Goal: Entertainment & Leisure: Browse casually

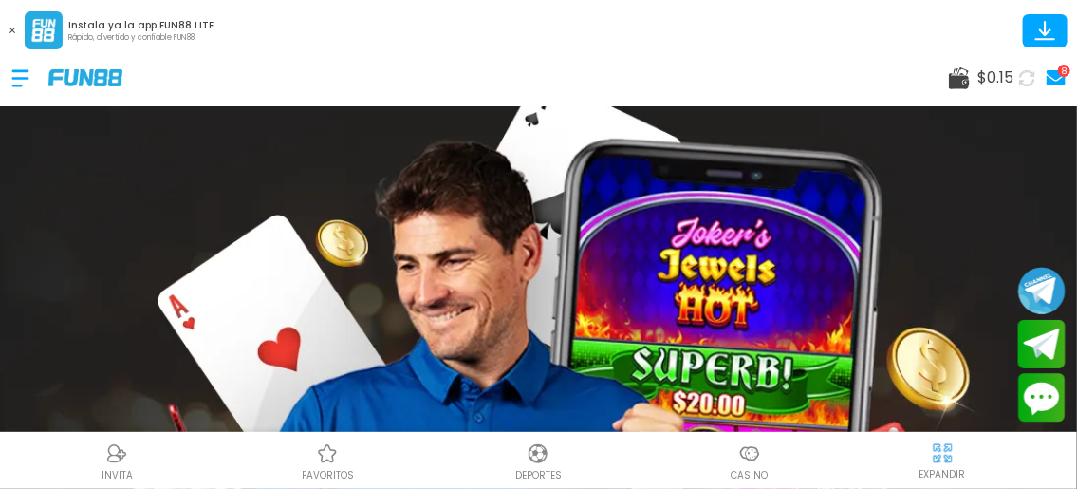
click at [955, 71] on icon at bounding box center [959, 78] width 21 height 22
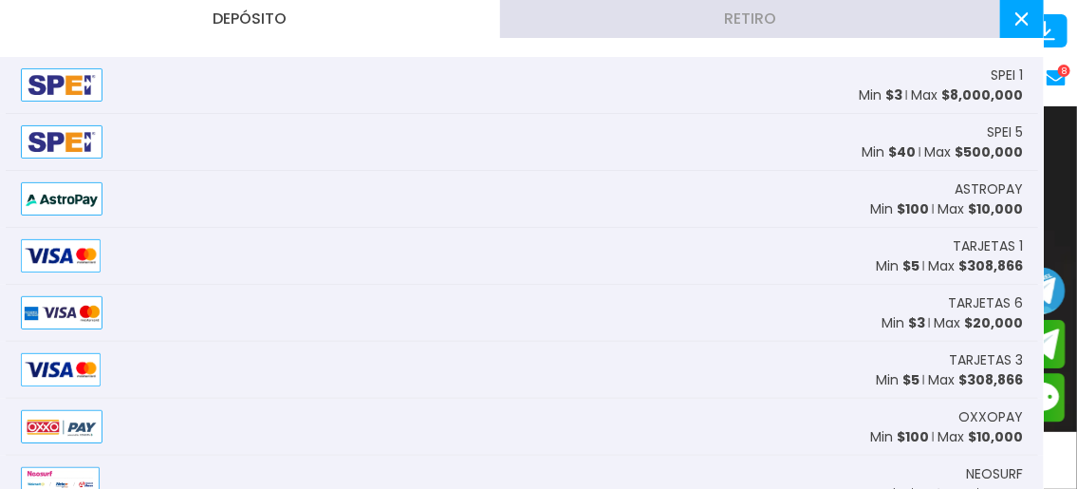
click at [953, 93] on span "$ 8,000,000" at bounding box center [983, 94] width 82 height 19
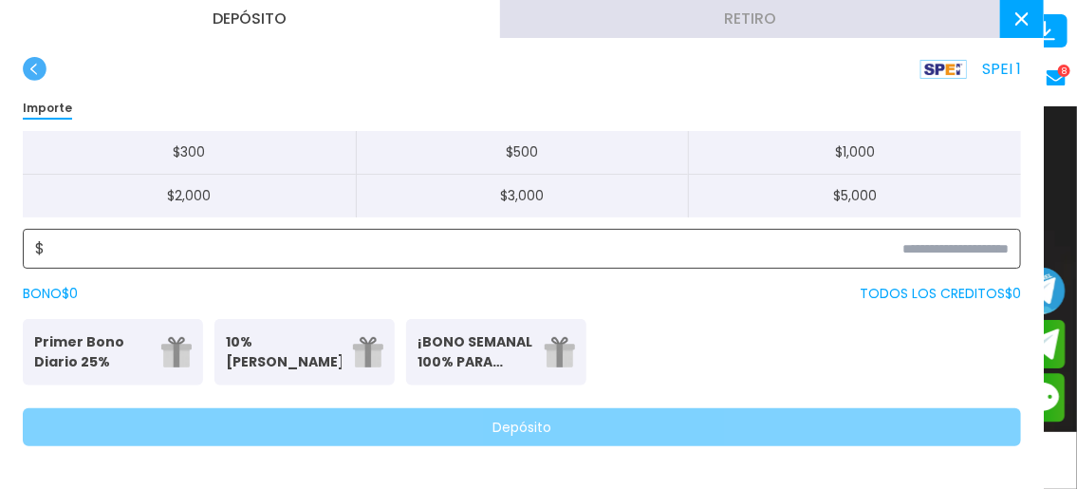
click at [953, 256] on input at bounding box center [527, 248] width 965 height 23
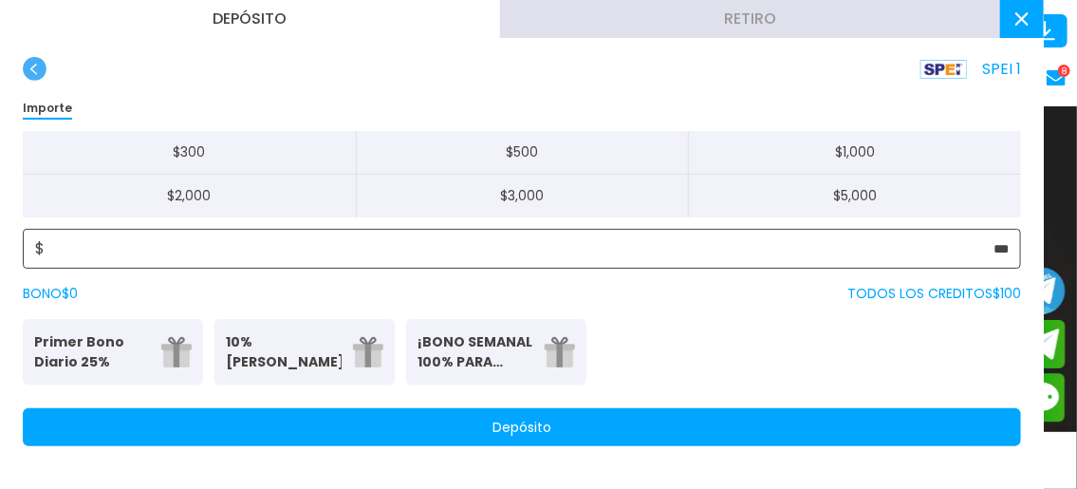
type input "***"
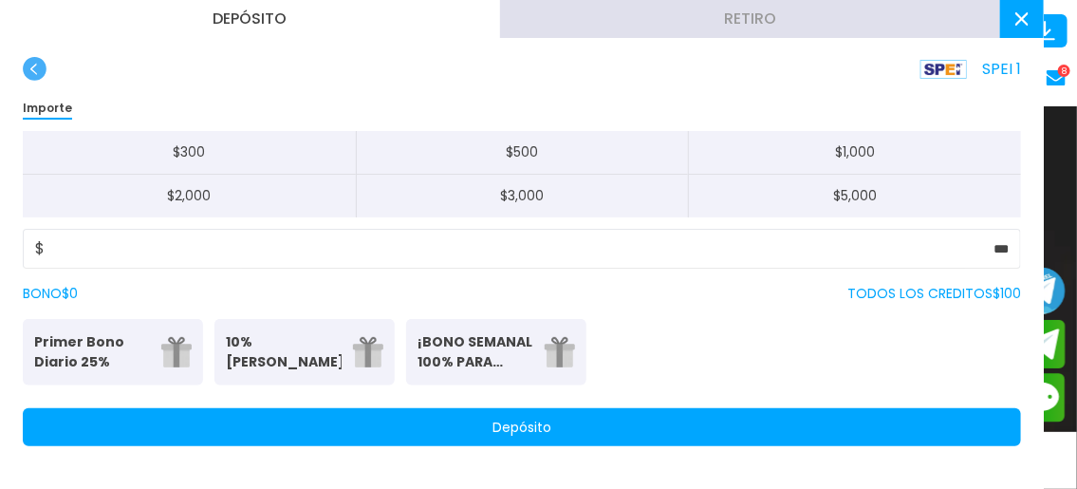
click at [886, 413] on button "Depósito" at bounding box center [522, 427] width 999 height 38
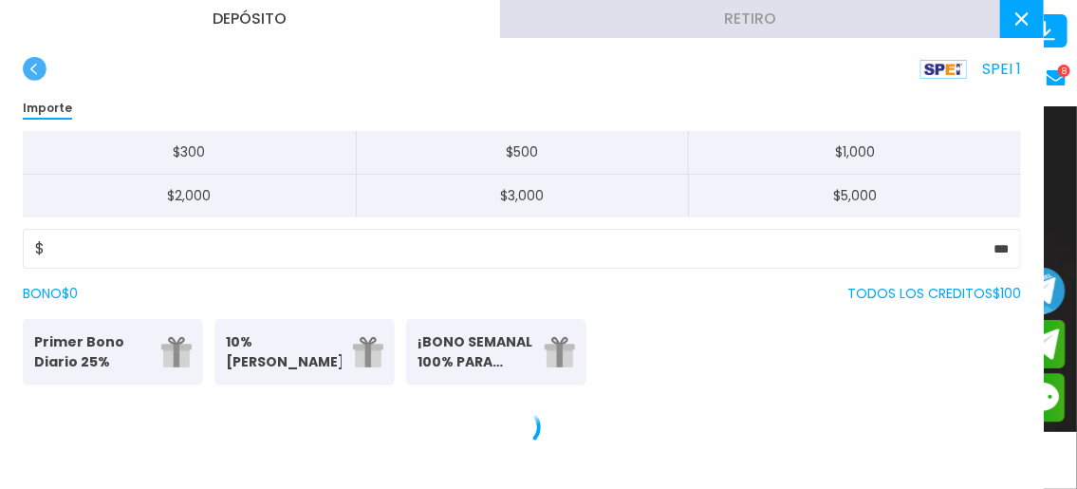
scroll to position [172, 0]
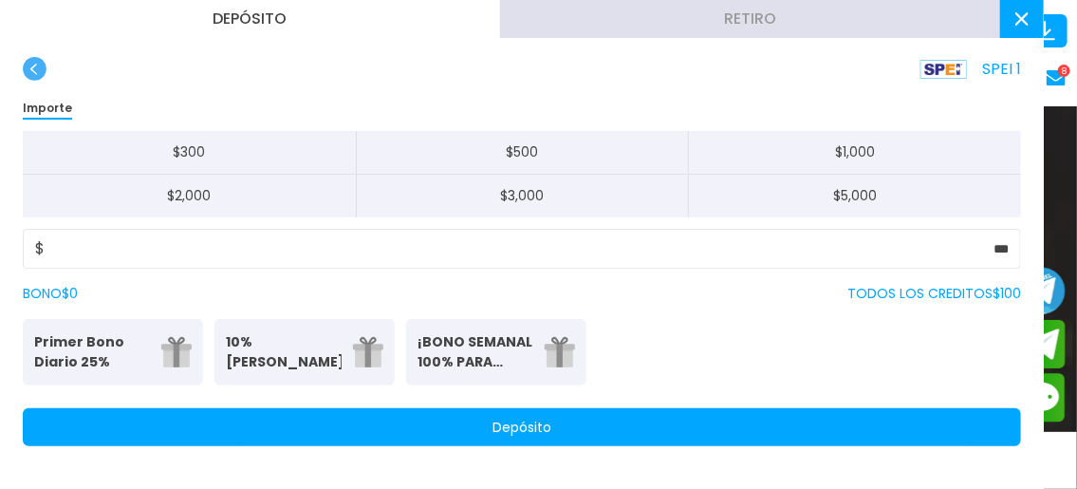
click at [1010, 24] on button at bounding box center [1023, 19] width 44 height 38
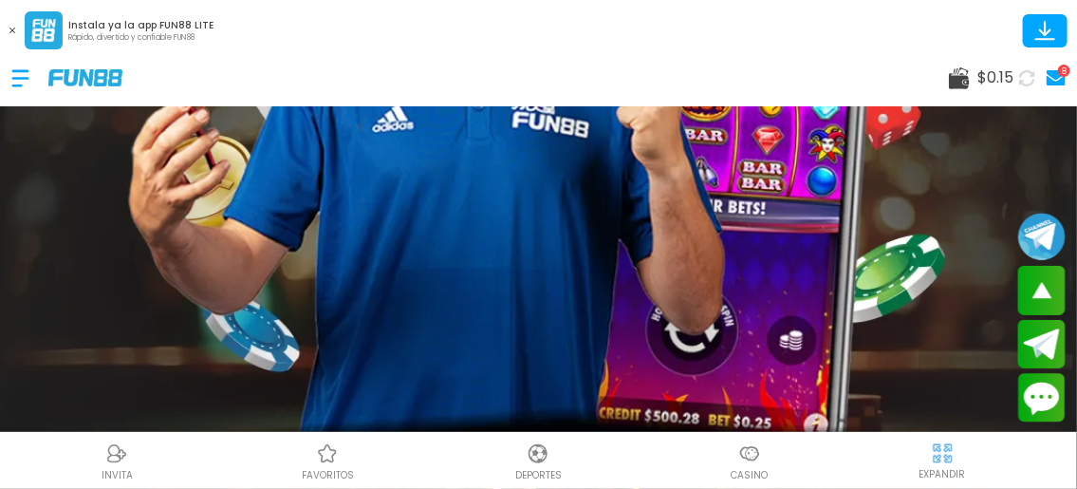
scroll to position [431, 0]
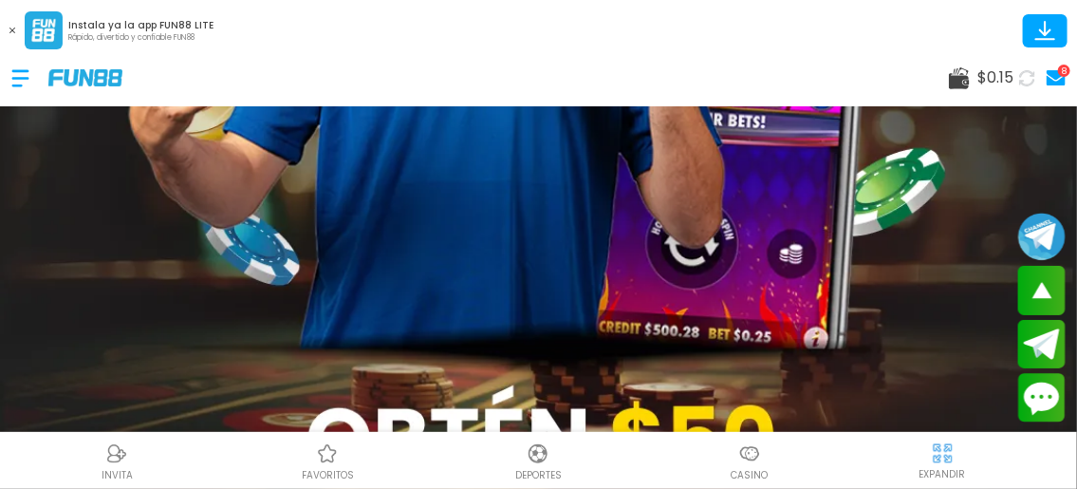
click at [751, 461] on img at bounding box center [750, 453] width 23 height 23
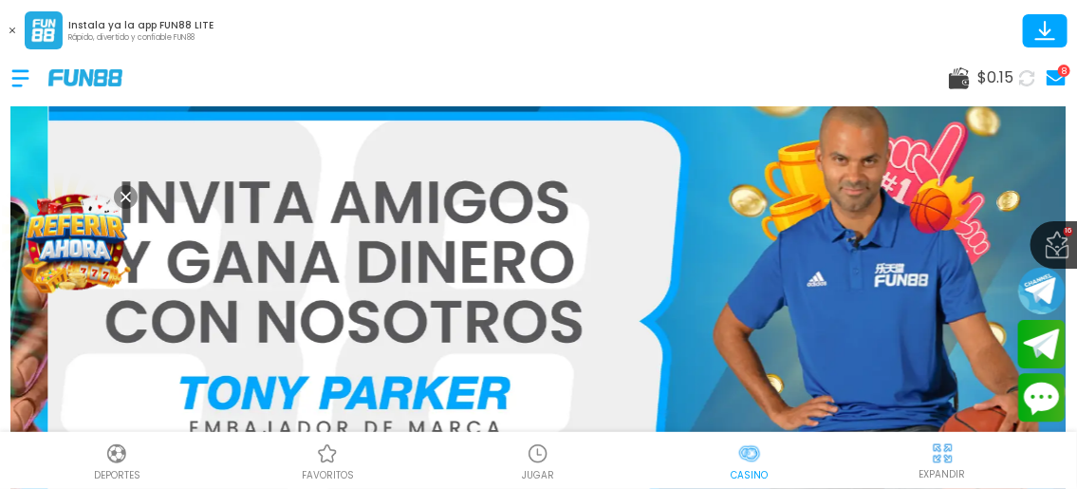
click at [10, 28] on icon at bounding box center [12, 31] width 6 height 6
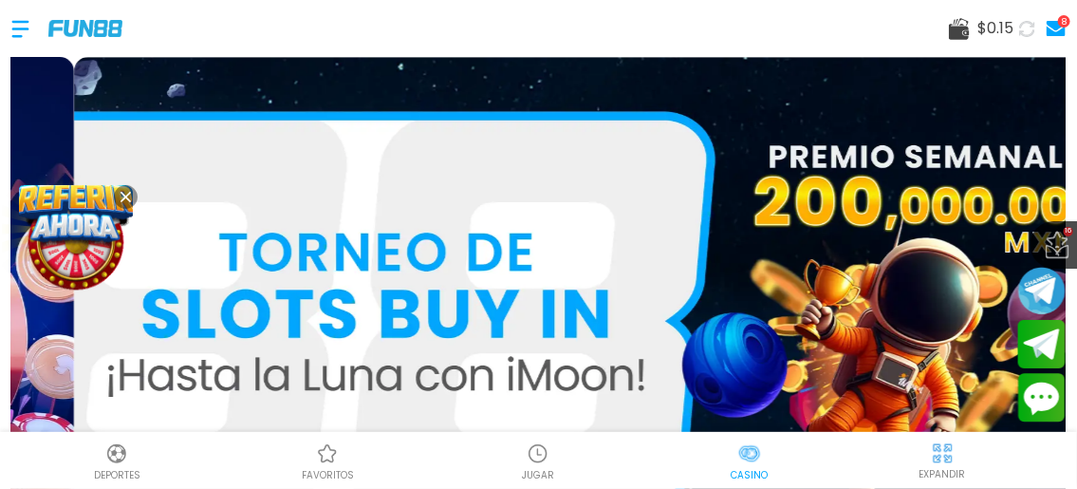
click at [740, 454] on img at bounding box center [750, 453] width 23 height 23
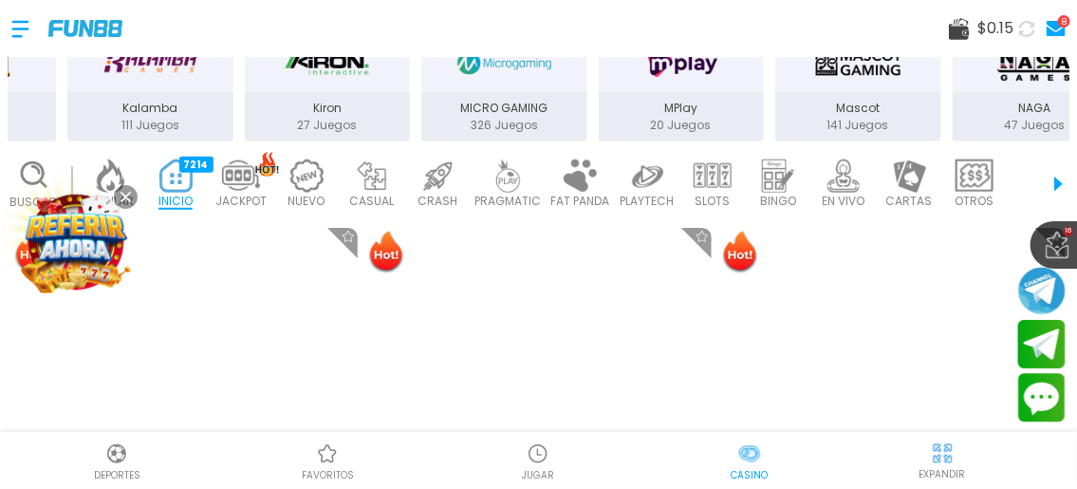
scroll to position [517, 0]
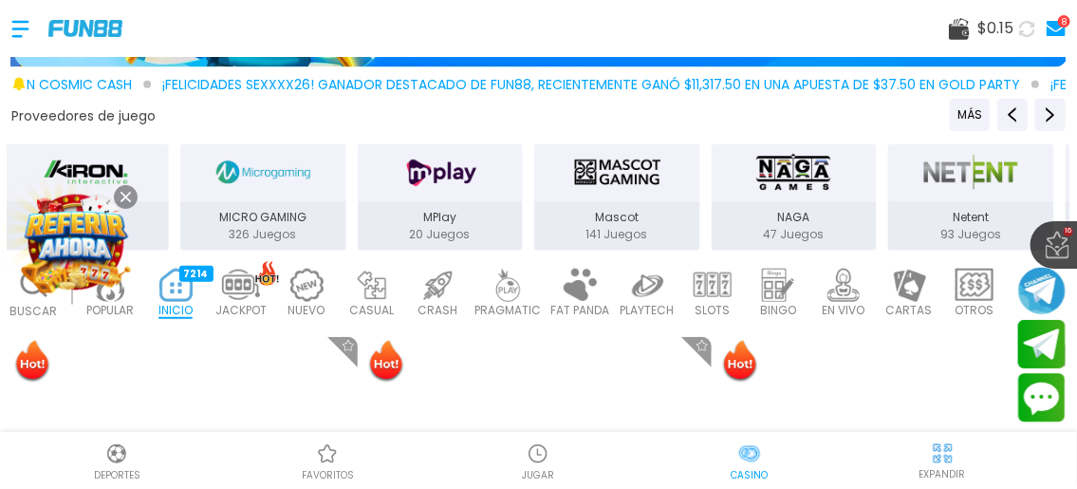
click at [721, 281] on img at bounding box center [713, 285] width 38 height 33
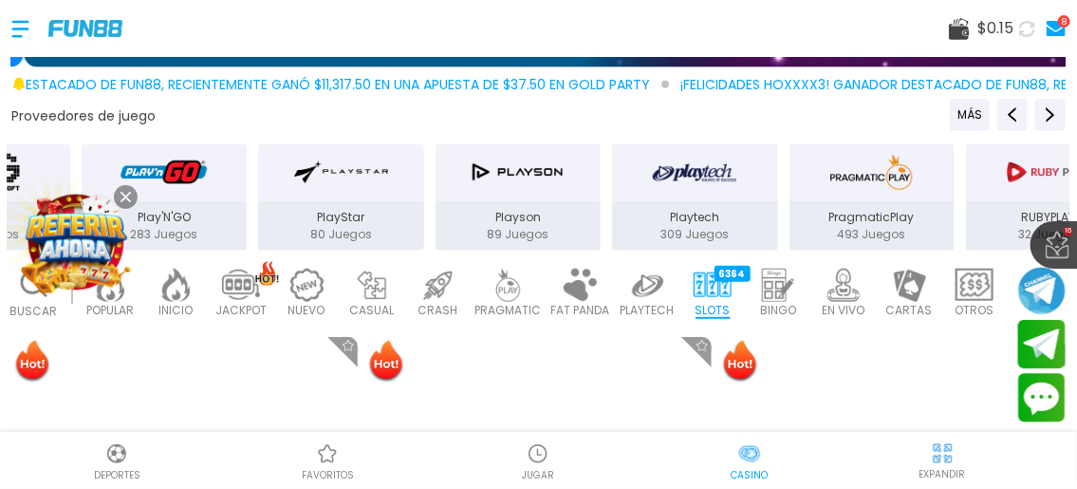
drag, startPoint x: 868, startPoint y: 211, endPoint x: -8, endPoint y: 337, distance: 884.3
click at [0, 337] on html "$ 0.15 8 16 favoritos ¡FELICIDADES ogxxxx85! GANADOR DESTACADO DE FUN88, RECIEN…" at bounding box center [538, 273] width 1077 height 546
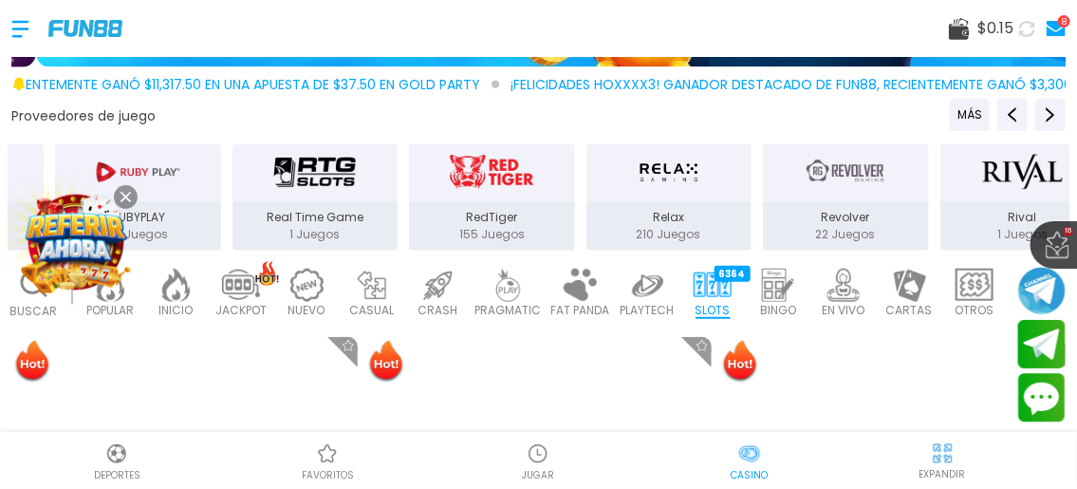
drag, startPoint x: 978, startPoint y: 191, endPoint x: 66, endPoint y: 275, distance: 916.2
click at [66, 275] on body "$ 0.15 8 16 favoritos ¡FELICIDADES ogxxxx85! GANADOR DESTACADO DE FUN88, RECIEN…" at bounding box center [538, 273] width 1077 height 546
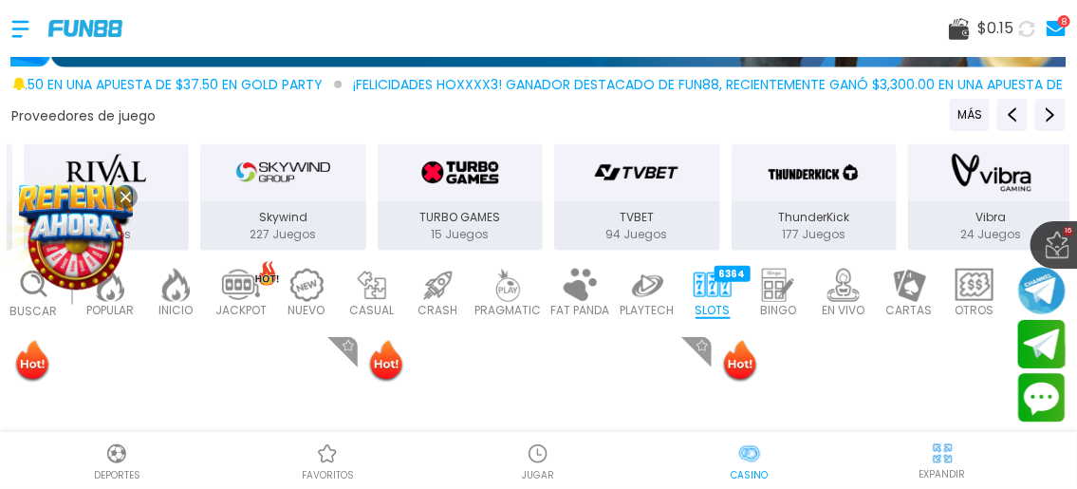
drag, startPoint x: 946, startPoint y: 200, endPoint x: -8, endPoint y: 264, distance: 956.2
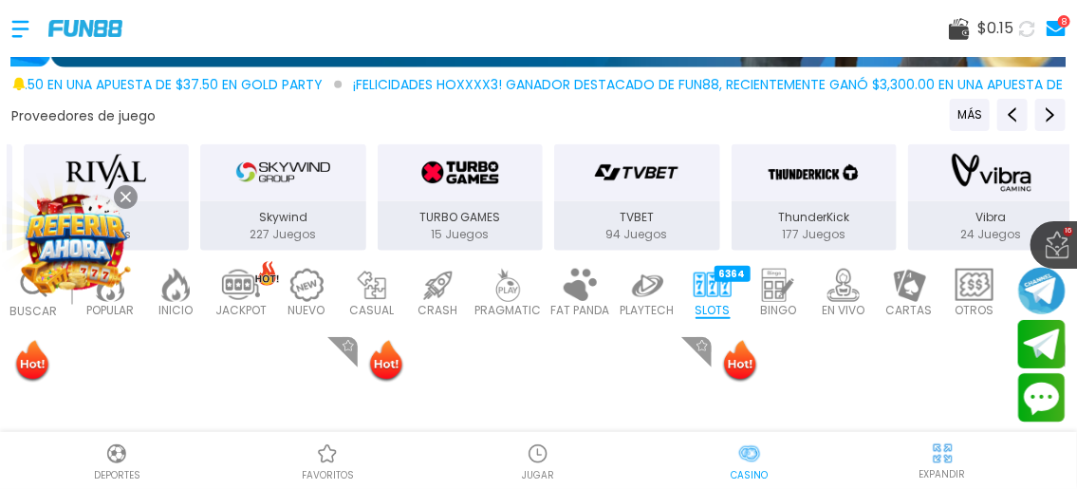
click at [0, 264] on html "$ 0.15 8 16 favoritos ¡FELICIDADES ogxxxx85! GANADOR DESTACADO DE FUN88, RECIEN…" at bounding box center [538, 273] width 1077 height 546
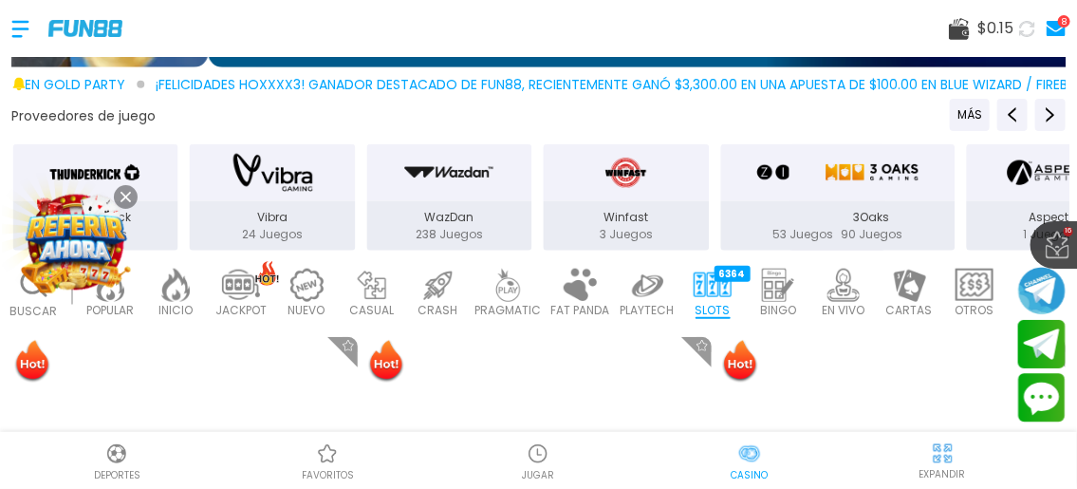
drag, startPoint x: 956, startPoint y: 206, endPoint x: 119, endPoint y: 253, distance: 838.6
click at [119, 253] on body "$ 0.15 8 16 favoritos ¡FELICIDADES ogxxxx85! GANADOR DESTACADO DE FUN88, RECIEN…" at bounding box center [538, 273] width 1077 height 546
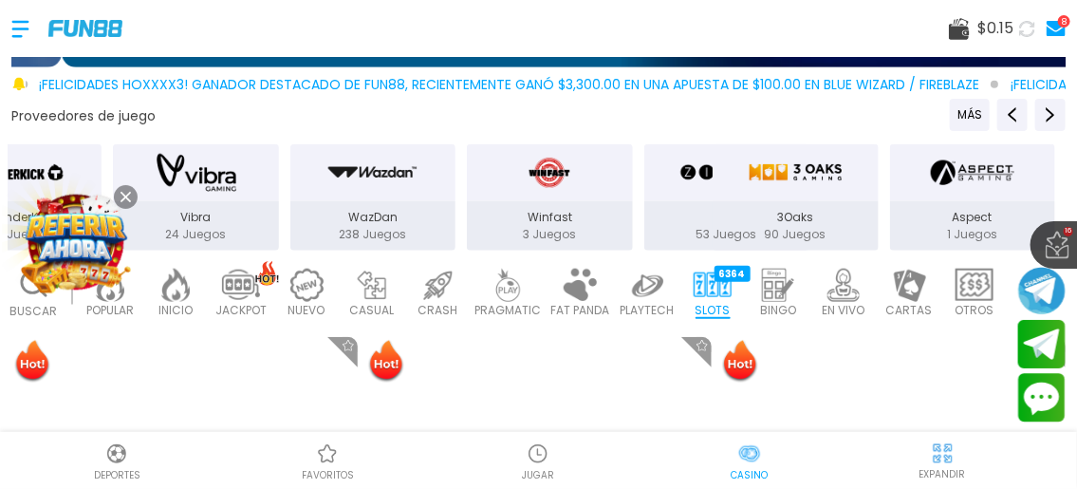
drag, startPoint x: 775, startPoint y: 213, endPoint x: 822, endPoint y: 215, distance: 47.6
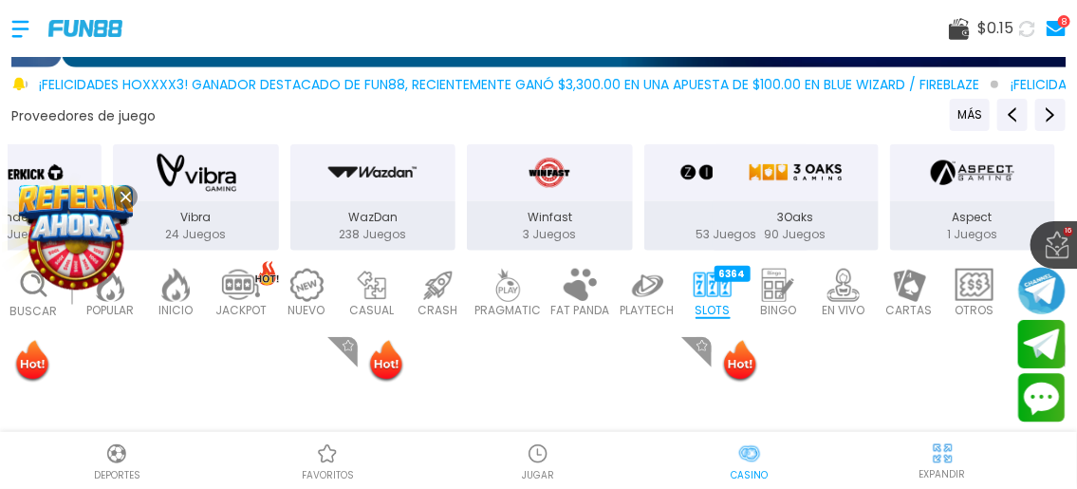
click at [774, 213] on p "3Oaks" at bounding box center [796, 217] width 166 height 17
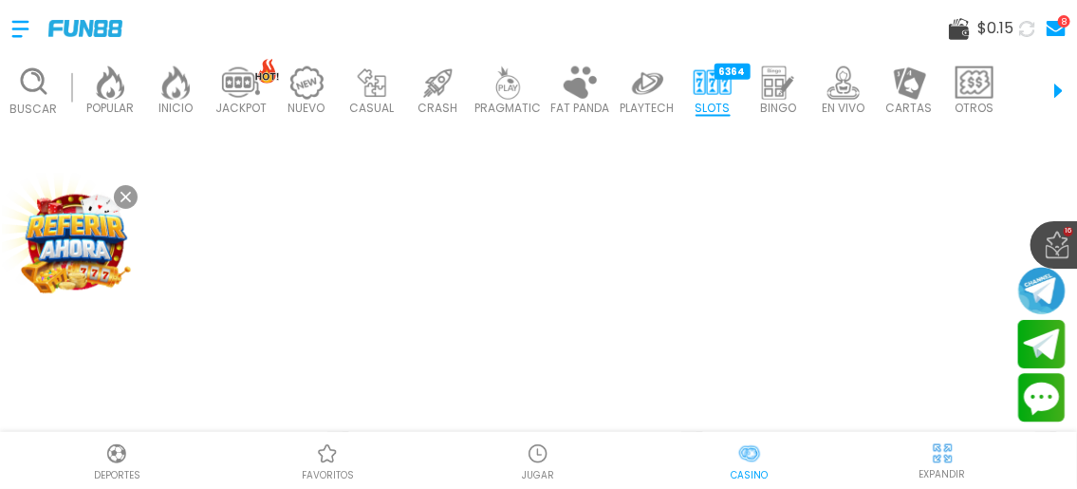
scroll to position [690, 0]
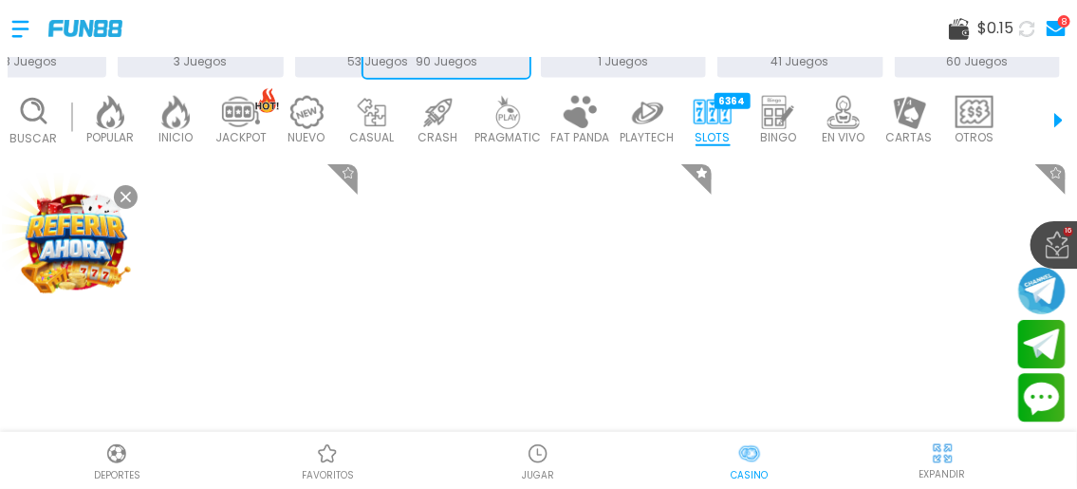
click at [122, 198] on icon at bounding box center [126, 197] width 10 height 10
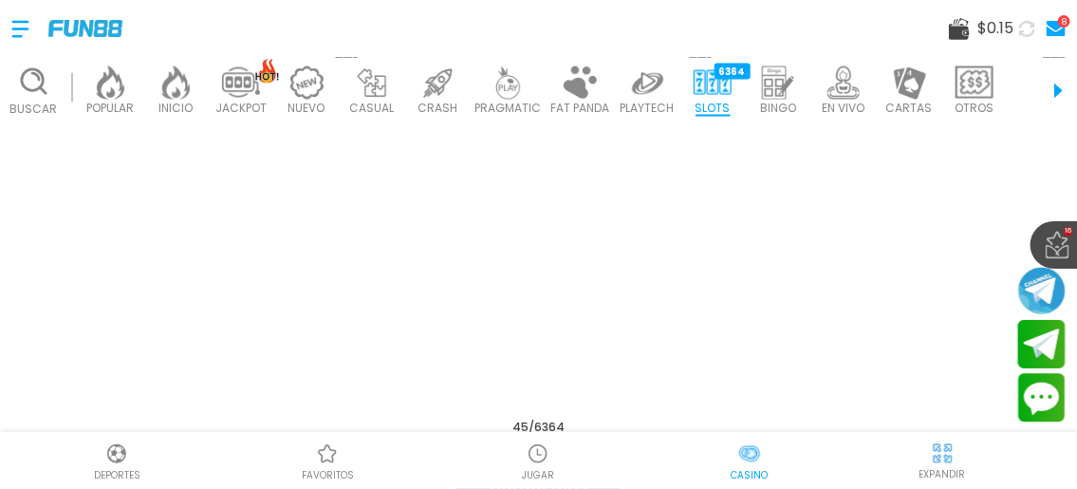
scroll to position [5781, 0]
click at [541, 443] on button "Cargar más" at bounding box center [539, 467] width 164 height 49
drag, startPoint x: 66, startPoint y: 99, endPoint x: 40, endPoint y: 120, distance: 33.1
click at [33, 111] on div "Buscar POPULAR 40 INICIO 7214 JACKPOT 133 NUEVO 977 CASUAL 17 CRASH 33 PRAGMATI…" at bounding box center [538, 90] width 1077 height 67
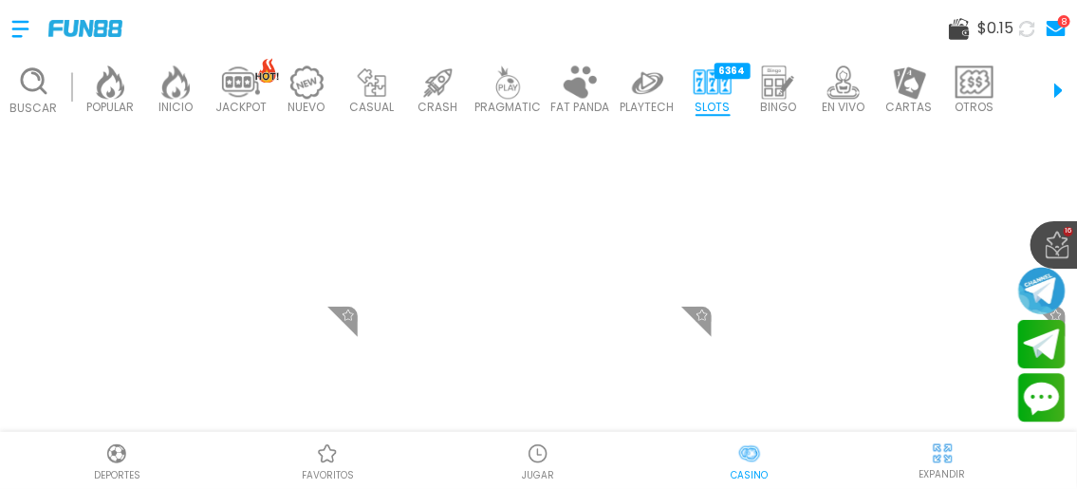
click at [1048, 90] on div "Buscar POPULAR 40 INICIO 7214 JACKPOT 133 NUEVO 977 CASUAL 17 CRASH 33 PRAGMATI…" at bounding box center [538, 90] width 1077 height 67
click at [1044, 84] on div "Buscar POPULAR 40 INICIO 7214 JACKPOT 133 NUEVO 977 CASUAL 17 CRASH 33 PRAGMATI…" at bounding box center [538, 90] width 1077 height 67
click at [1025, 84] on div "Buscar POPULAR 40 INICIO 7214 JACKPOT 133 NUEVO 977 CASUAL 17 CRASH 33 PRAGMATI…" at bounding box center [538, 90] width 1077 height 67
click at [1035, 88] on div "Buscar POPULAR 40 INICIO 7214 JACKPOT 133 NUEVO 977 CASUAL 17 CRASH 33 PRAGMATI…" at bounding box center [538, 90] width 1077 height 67
click at [1042, 88] on div "Buscar POPULAR 40 INICIO 7214 JACKPOT 133 NUEVO 977 CASUAL 17 CRASH 33 PRAGMATI…" at bounding box center [538, 90] width 1077 height 67
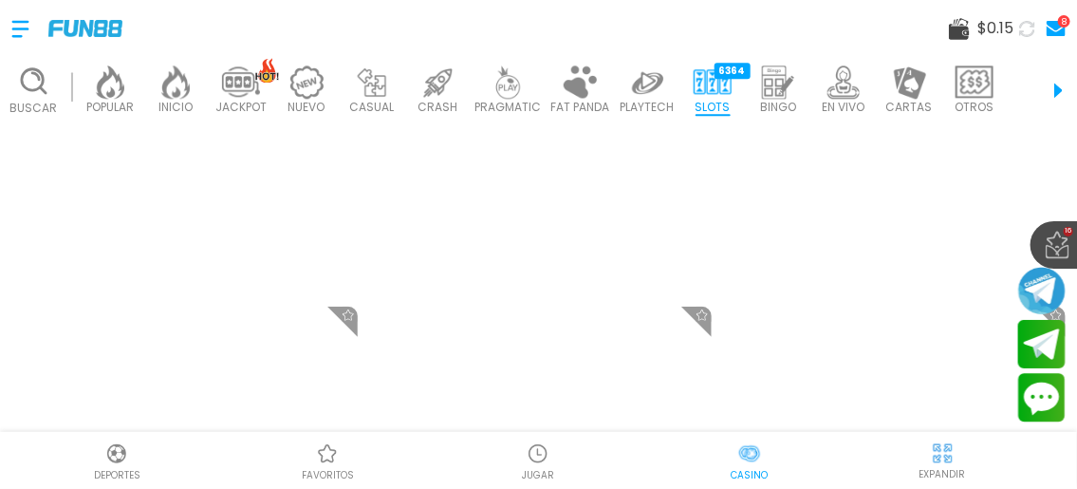
click at [1042, 88] on div "Buscar POPULAR 40 INICIO 7214 JACKPOT 133 NUEVO 977 CASUAL 17 CRASH 33 PRAGMATI…" at bounding box center [538, 90] width 1077 height 67
click at [822, 218] on img at bounding box center [894, 402] width 382 height 382
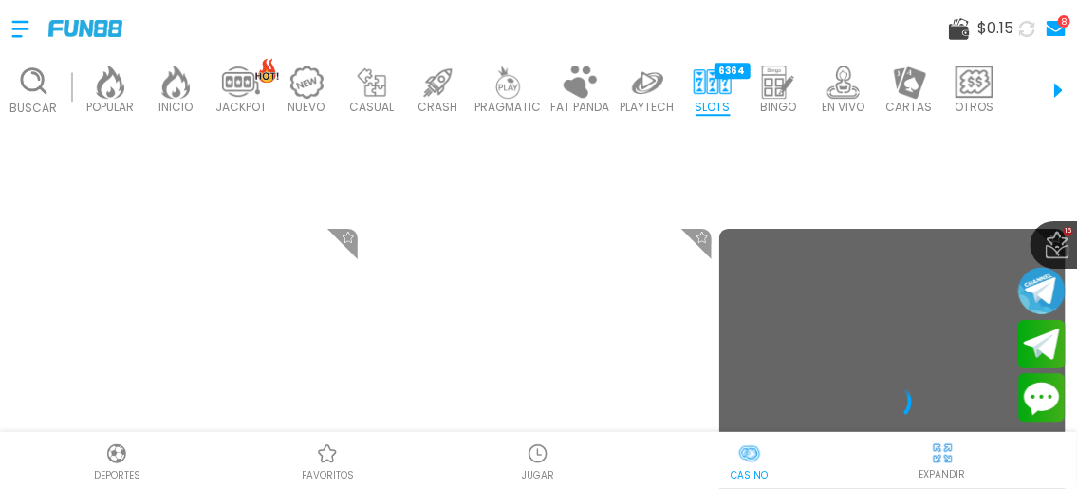
scroll to position [6559, 0]
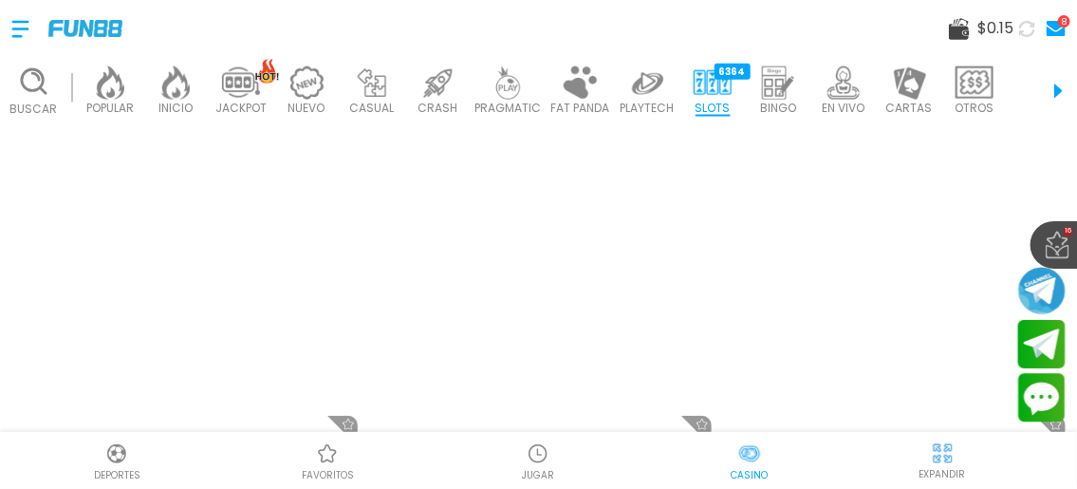
scroll to position [863, 0]
click at [560, 197] on img at bounding box center [539, 164] width 382 height 382
